Goal: Information Seeking & Learning: Learn about a topic

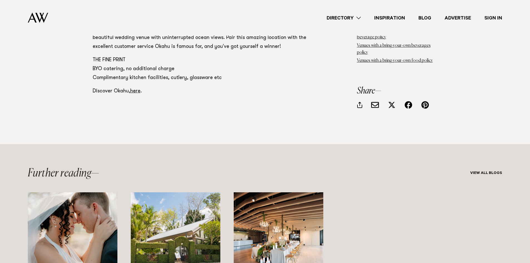
scroll to position [3450, 0]
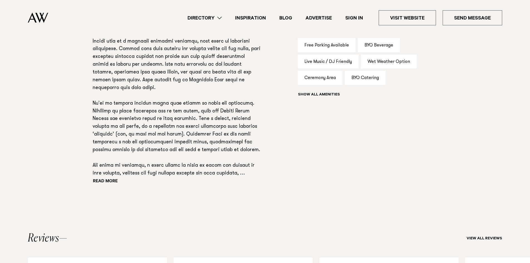
scroll to position [390, 0]
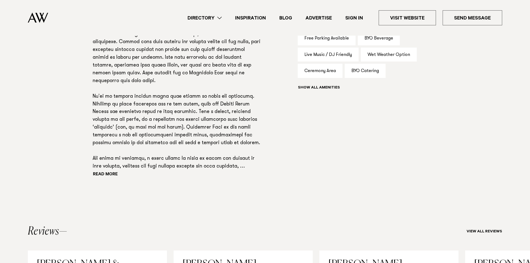
click at [112, 172] on button "Read more" at bounding box center [118, 175] width 50 height 8
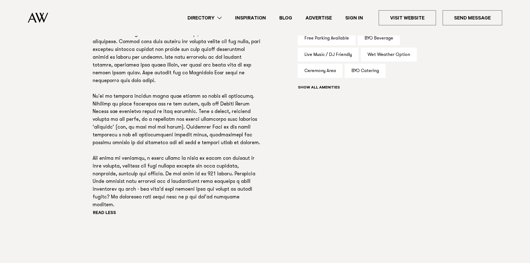
scroll to position [420, 0]
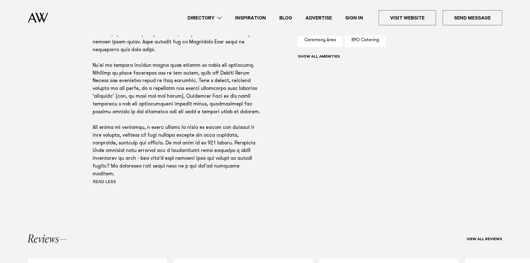
click at [102, 178] on button "Read more" at bounding box center [117, 182] width 48 height 8
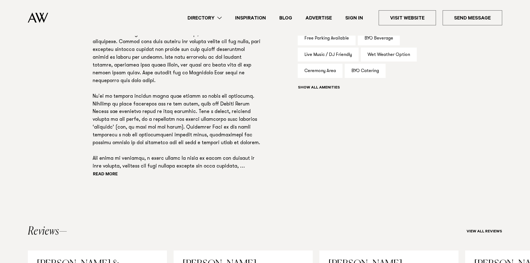
click at [115, 171] on div "Read more" at bounding box center [177, 97] width 169 height 164
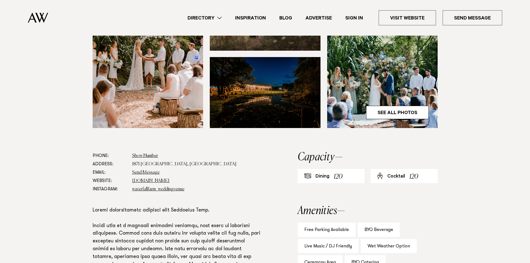
scroll to position [223, 0]
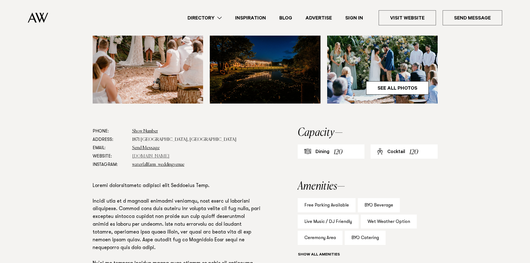
click at [143, 155] on link "www.waterfallfarm.net" at bounding box center [150, 156] width 37 height 4
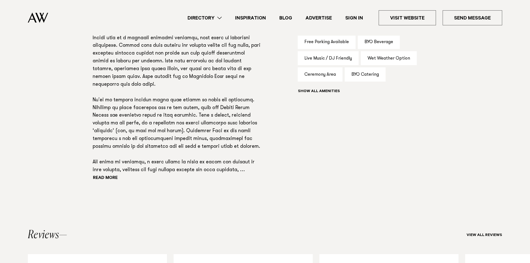
scroll to position [417, 0]
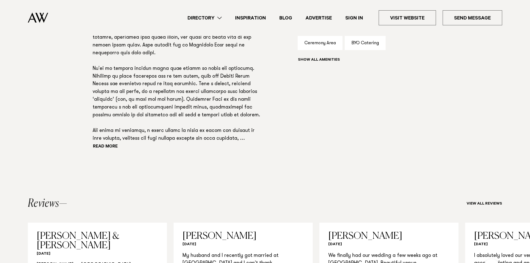
click at [110, 141] on p at bounding box center [177, 64] width 169 height 155
click at [108, 146] on button "Read more" at bounding box center [118, 147] width 50 height 8
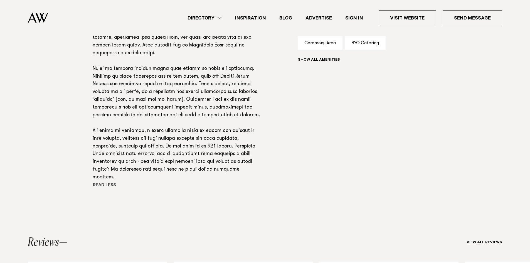
scroll to position [448, 0]
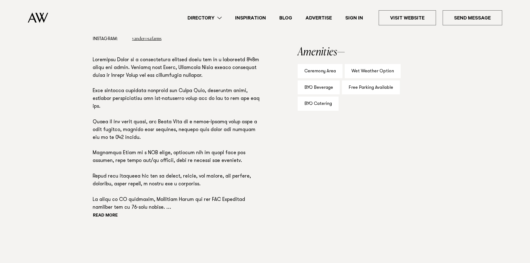
scroll to position [278, 0]
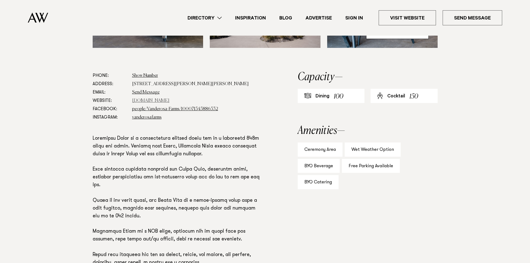
click at [159, 98] on link "vanderosafarms.co.nz" at bounding box center [150, 100] width 37 height 4
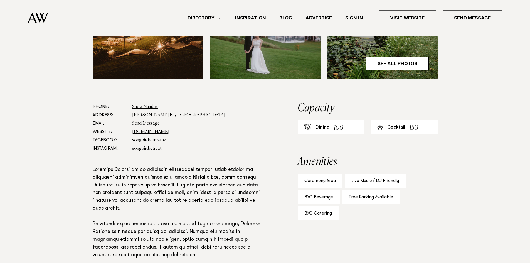
scroll to position [306, 0]
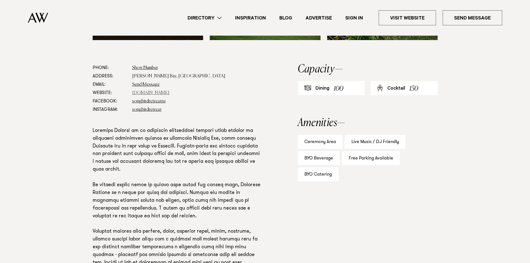
click at [166, 93] on link "www.songbirdretreat.co.nz" at bounding box center [150, 93] width 37 height 4
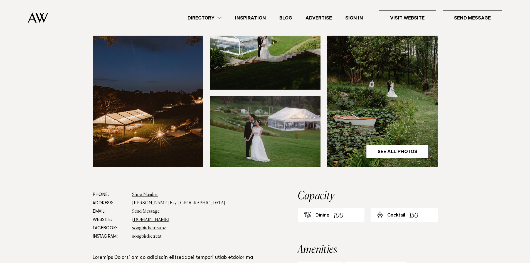
scroll to position [167, 0]
